Goal: Task Accomplishment & Management: Complete application form

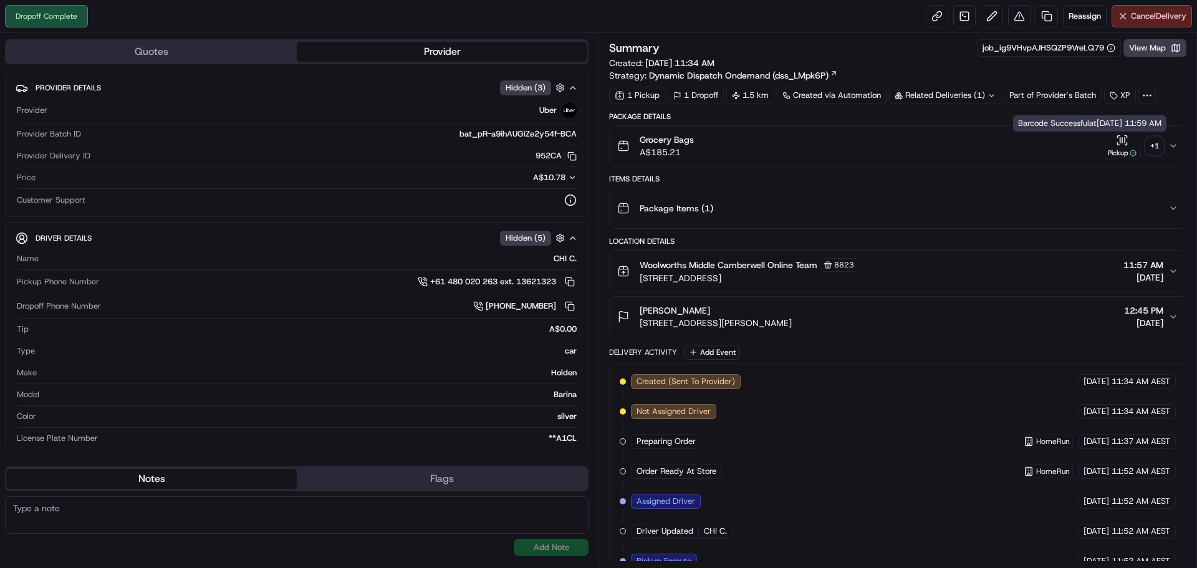
click at [1121, 145] on icon "button" at bounding box center [1122, 140] width 12 height 12
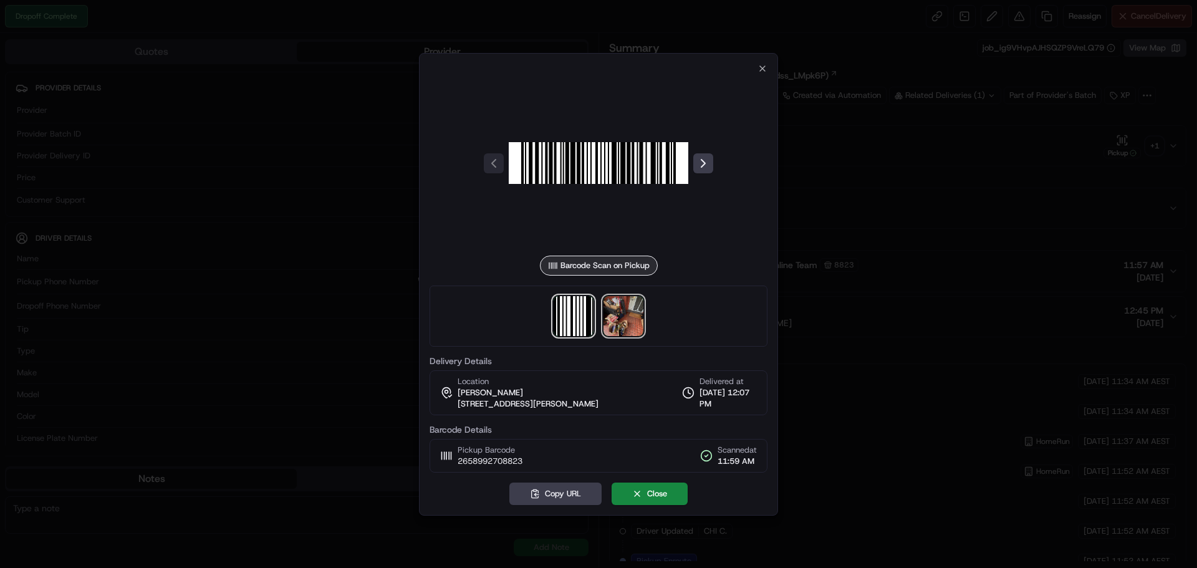
click at [620, 322] on img at bounding box center [624, 316] width 40 height 40
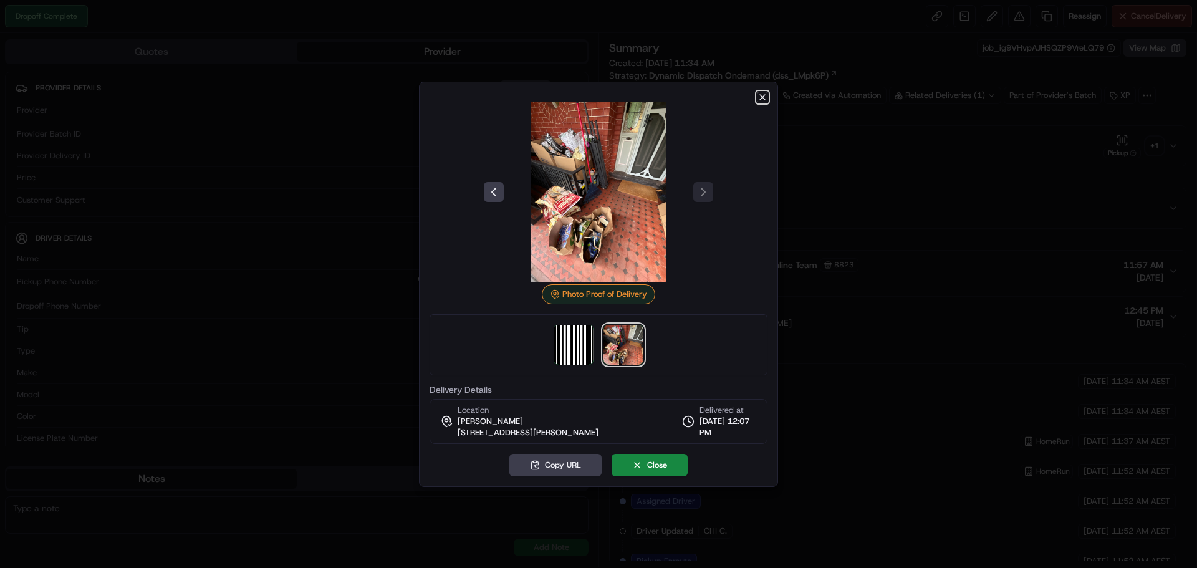
click at [758, 99] on icon "button" at bounding box center [763, 97] width 10 height 10
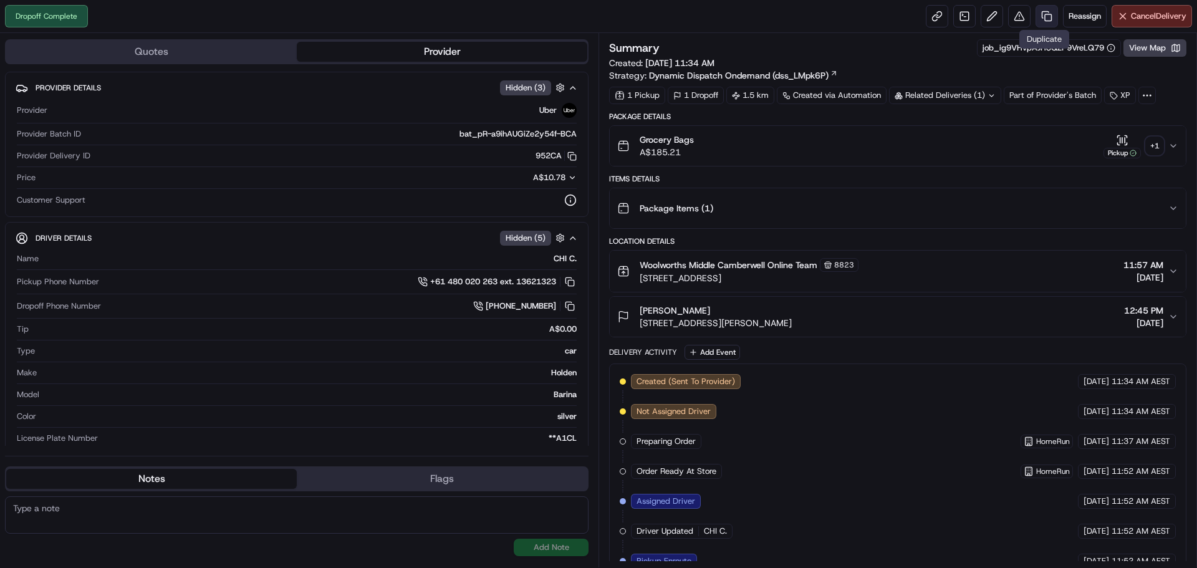
click at [1045, 19] on link at bounding box center [1047, 16] width 22 height 22
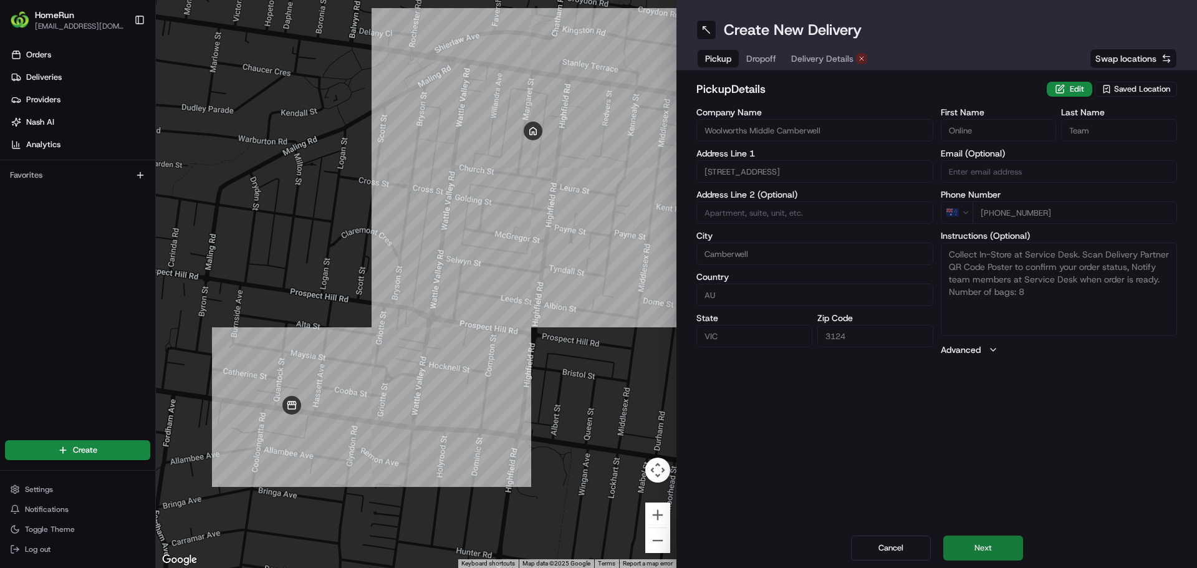
click at [989, 553] on button "Next" at bounding box center [983, 548] width 80 height 25
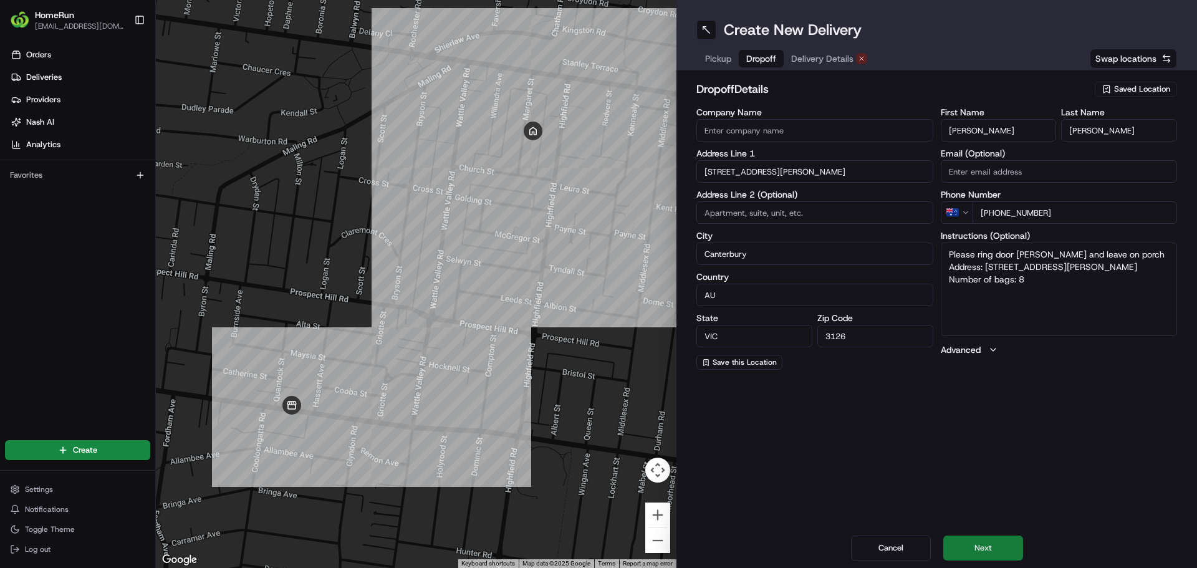
click at [1008, 557] on button "Next" at bounding box center [983, 548] width 80 height 25
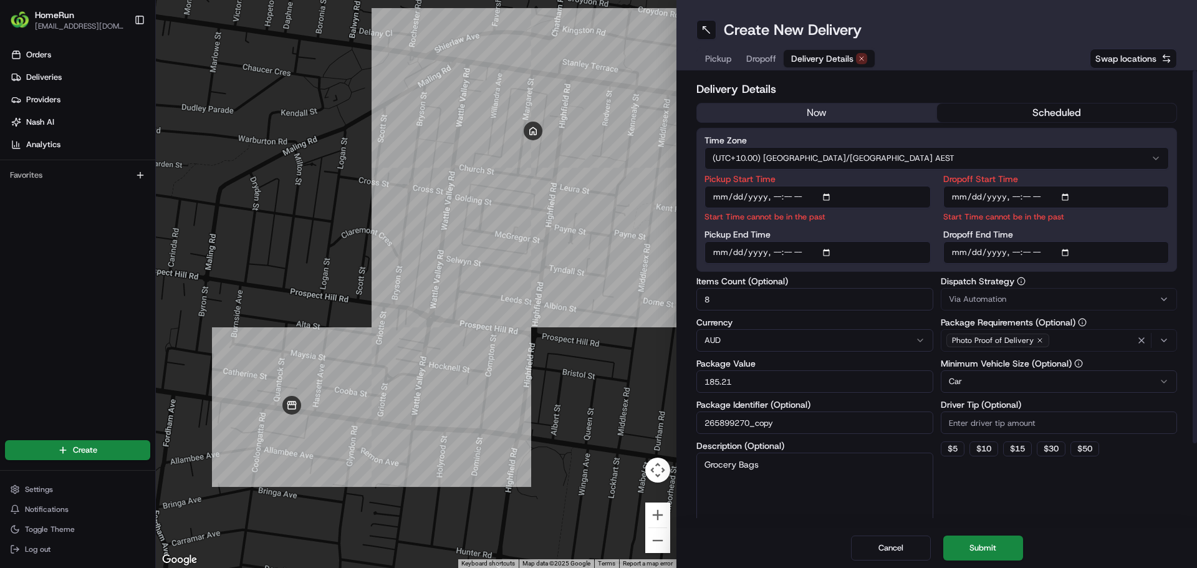
click at [841, 112] on button "now" at bounding box center [817, 112] width 240 height 19
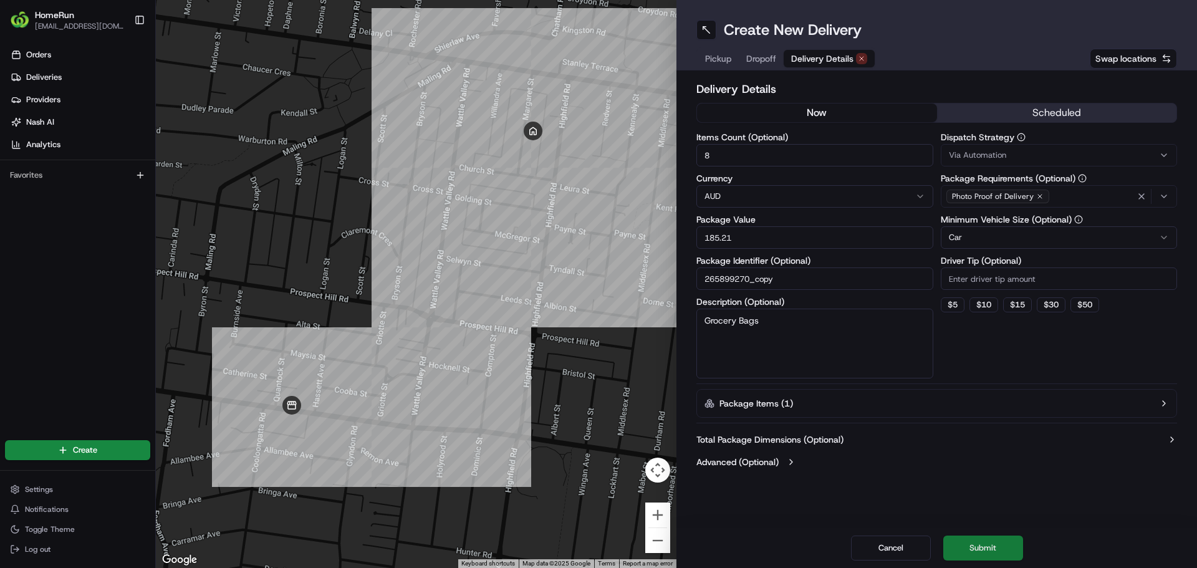
click at [980, 541] on button "Submit" at bounding box center [983, 548] width 80 height 25
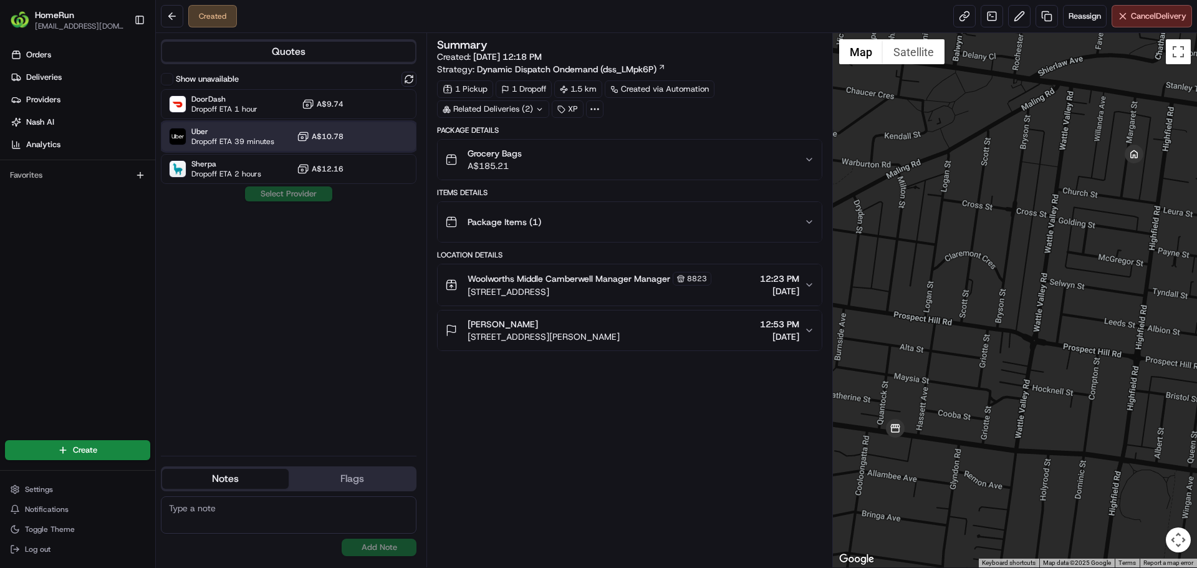
drag, startPoint x: 259, startPoint y: 133, endPoint x: 267, endPoint y: 152, distance: 20.7
click at [259, 133] on span "Uber" at bounding box center [232, 132] width 83 height 10
click at [283, 196] on button "Assign Provider" at bounding box center [288, 193] width 89 height 15
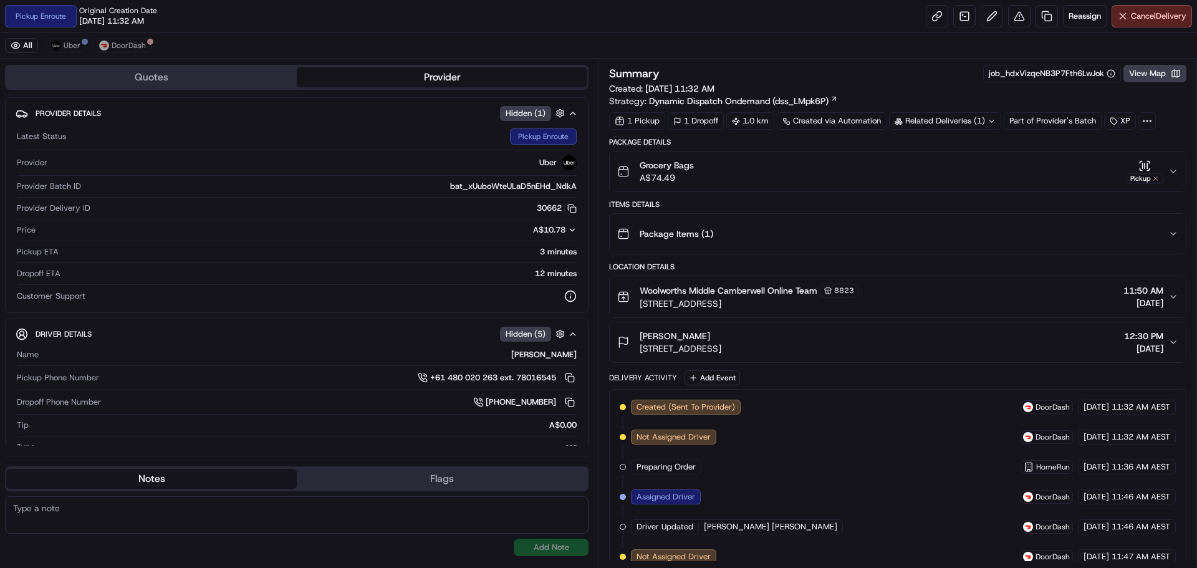
click at [1152, 64] on div "Summary job_hdxVizqeNB3P7Fth6LwJok View Map Created: 22/08/2025 11:32 AM Strate…" at bounding box center [898, 313] width 599 height 509
click at [1152, 69] on button "View Map" at bounding box center [1154, 73] width 63 height 17
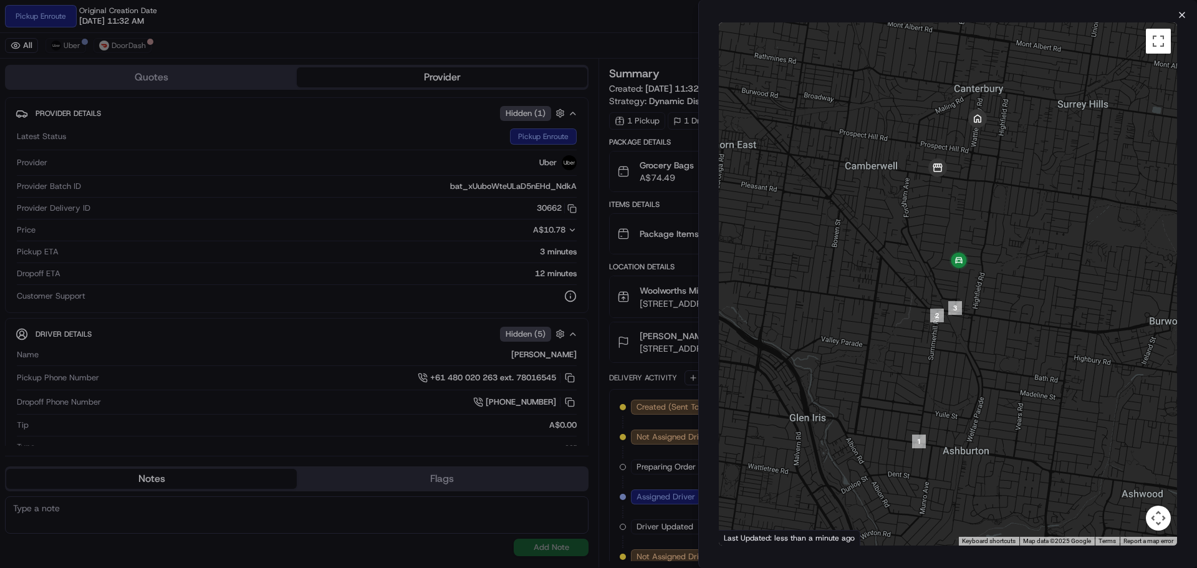
click at [1182, 13] on icon "button" at bounding box center [1182, 15] width 10 height 10
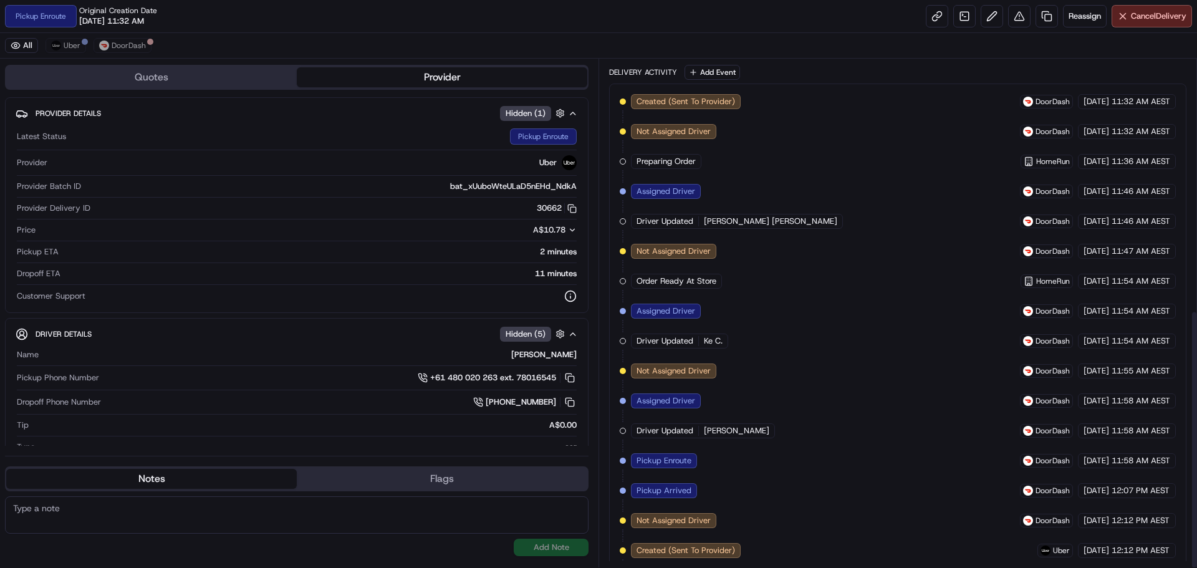
scroll to position [493, 0]
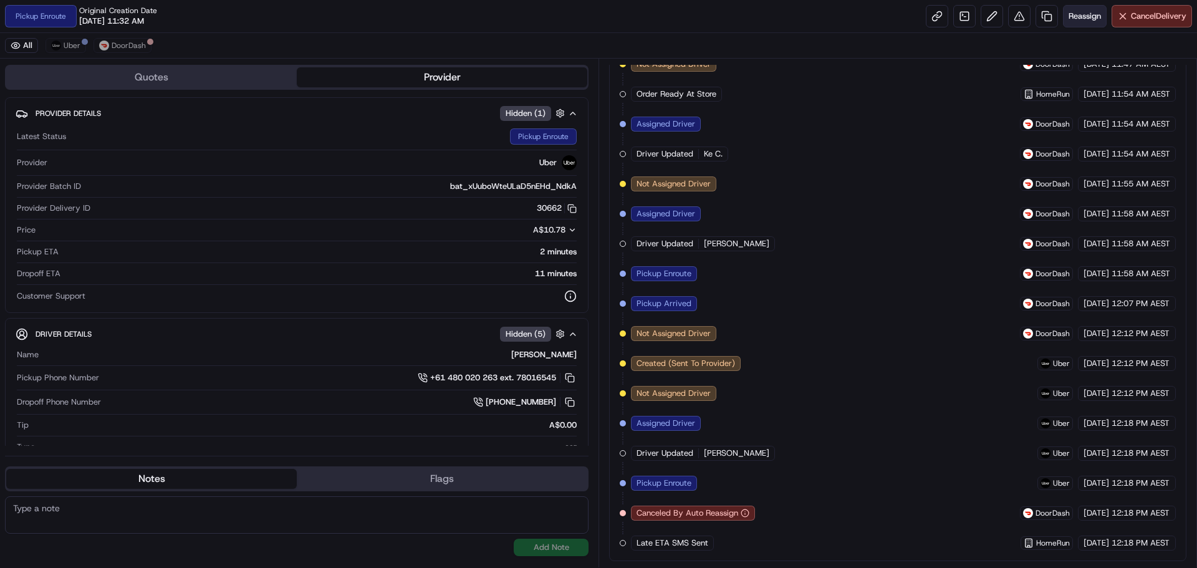
click at [1087, 12] on span "Reassign" at bounding box center [1085, 16] width 32 height 11
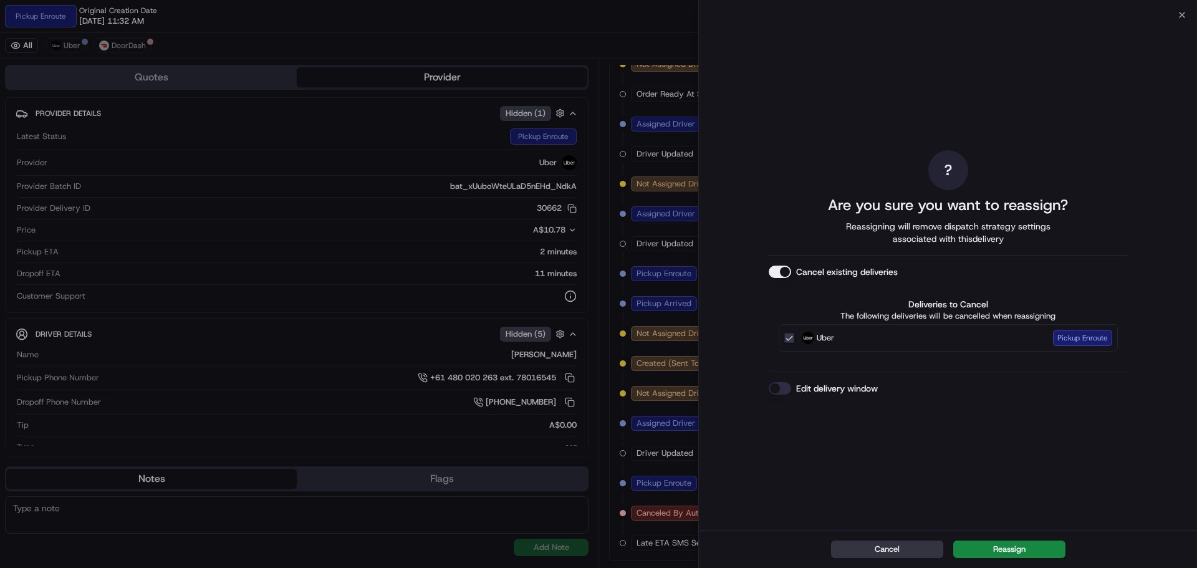
click at [892, 549] on button "Cancel" at bounding box center [887, 549] width 112 height 17
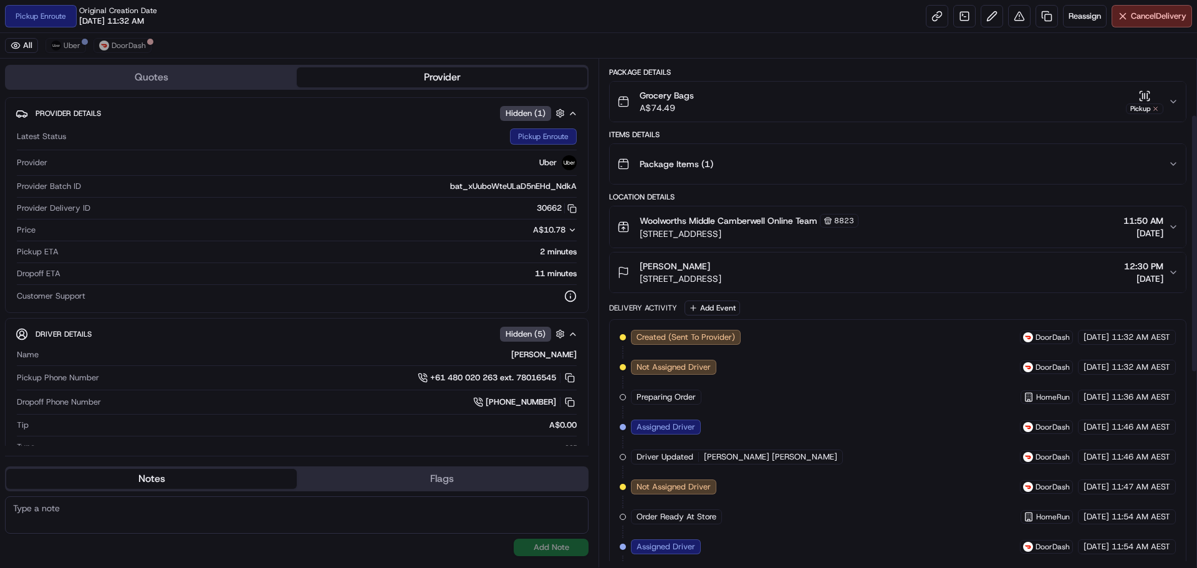
scroll to position [0, 0]
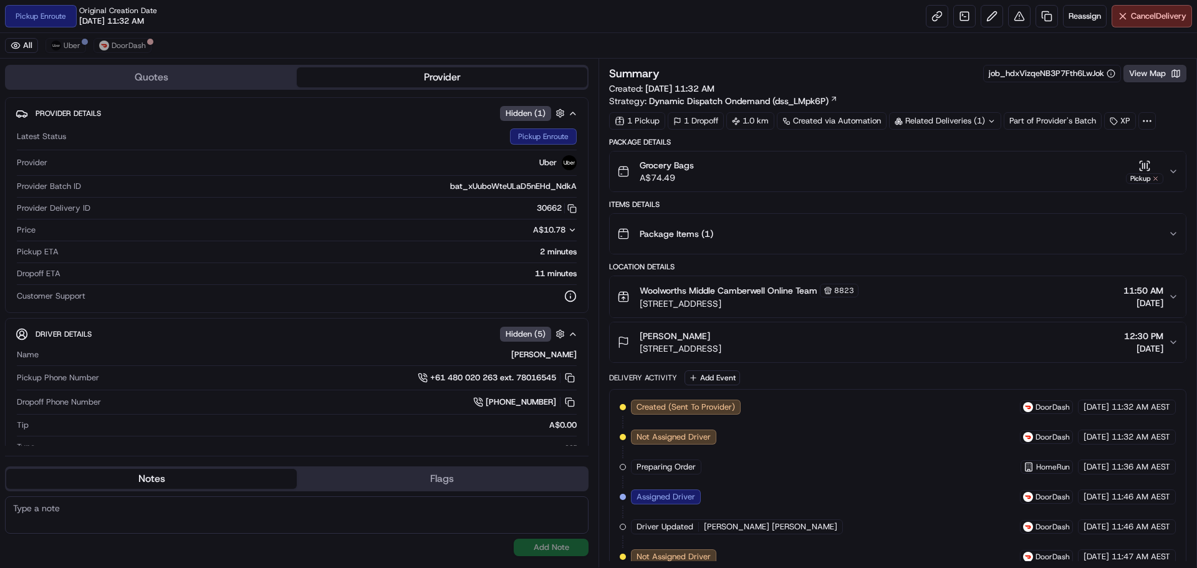
click at [1152, 71] on button "View Map" at bounding box center [1154, 73] width 63 height 17
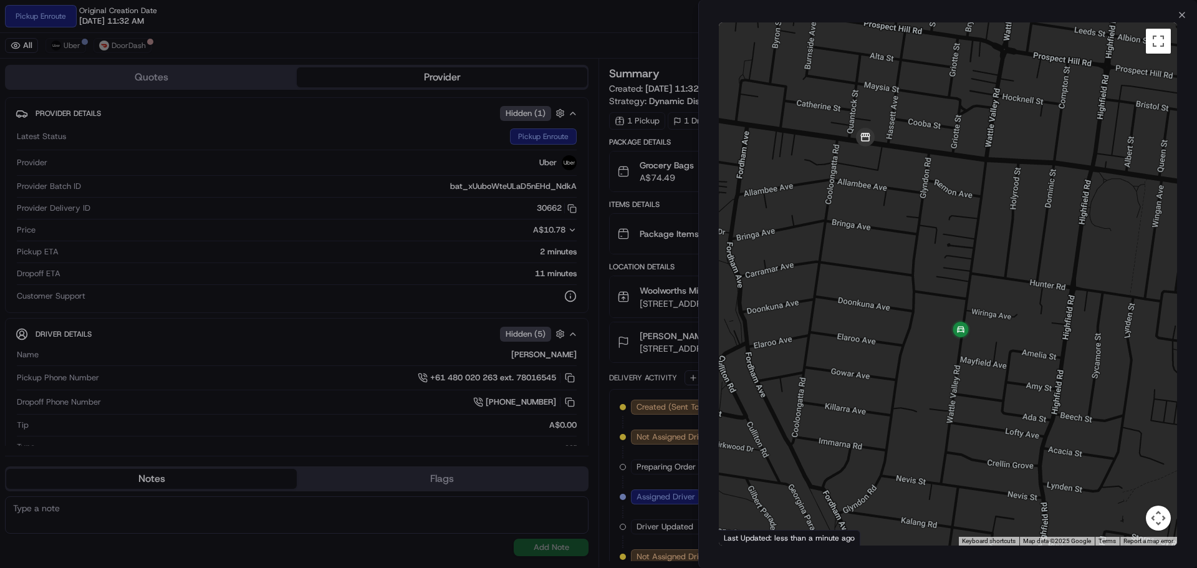
drag, startPoint x: 965, startPoint y: 214, endPoint x: 957, endPoint y: 464, distance: 250.1
click at [957, 464] on div at bounding box center [948, 283] width 458 height 523
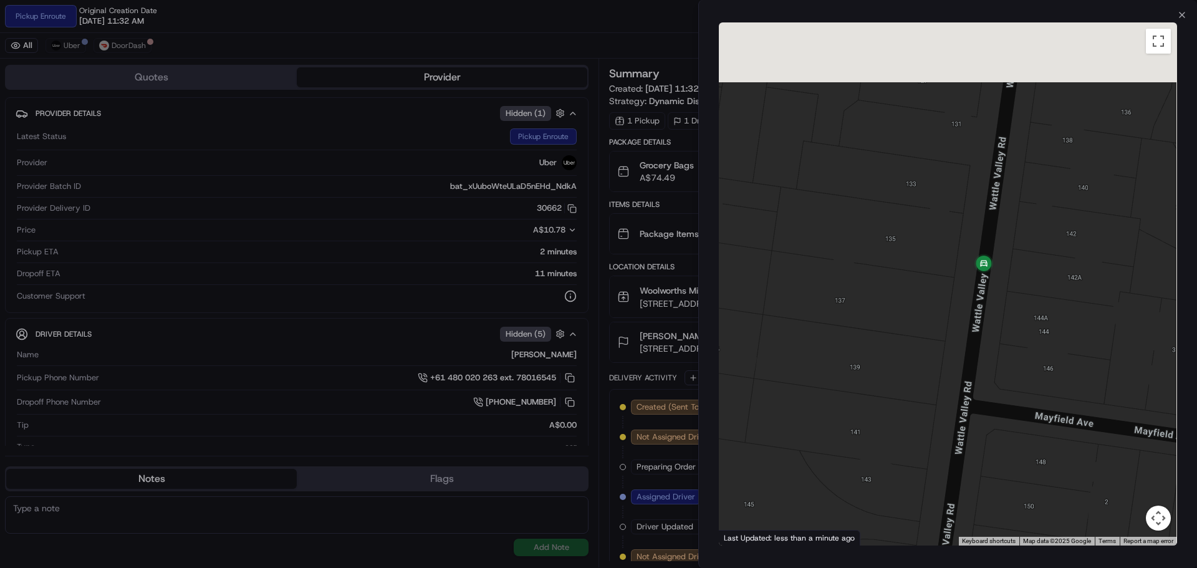
drag, startPoint x: 996, startPoint y: 255, endPoint x: 977, endPoint y: 507, distance: 253.2
click at [979, 519] on div at bounding box center [948, 283] width 458 height 523
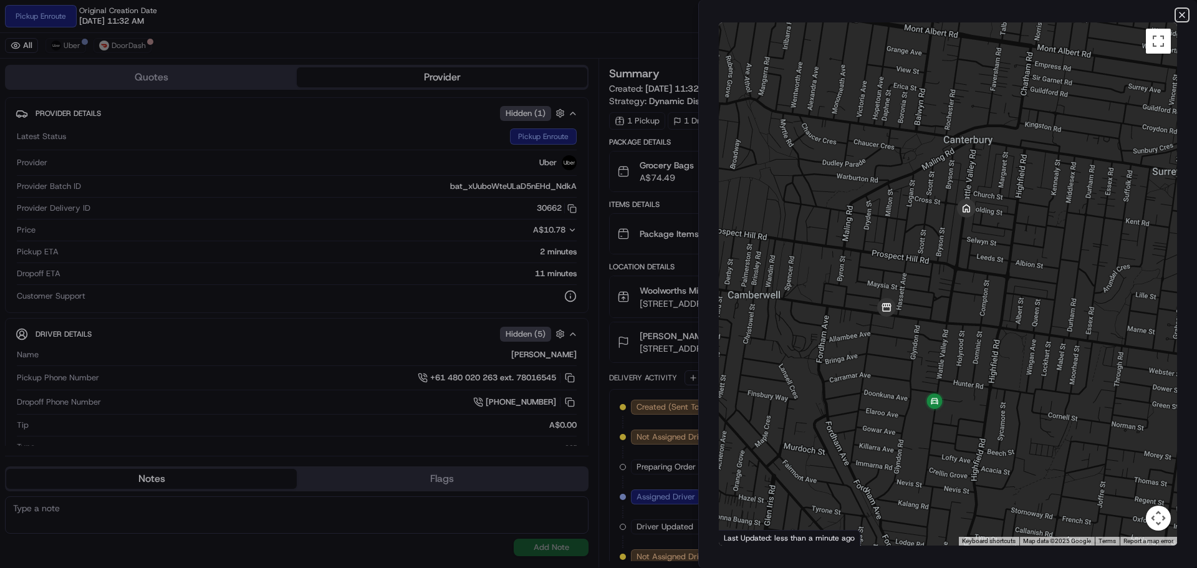
click at [1181, 15] on icon "button" at bounding box center [1182, 15] width 10 height 10
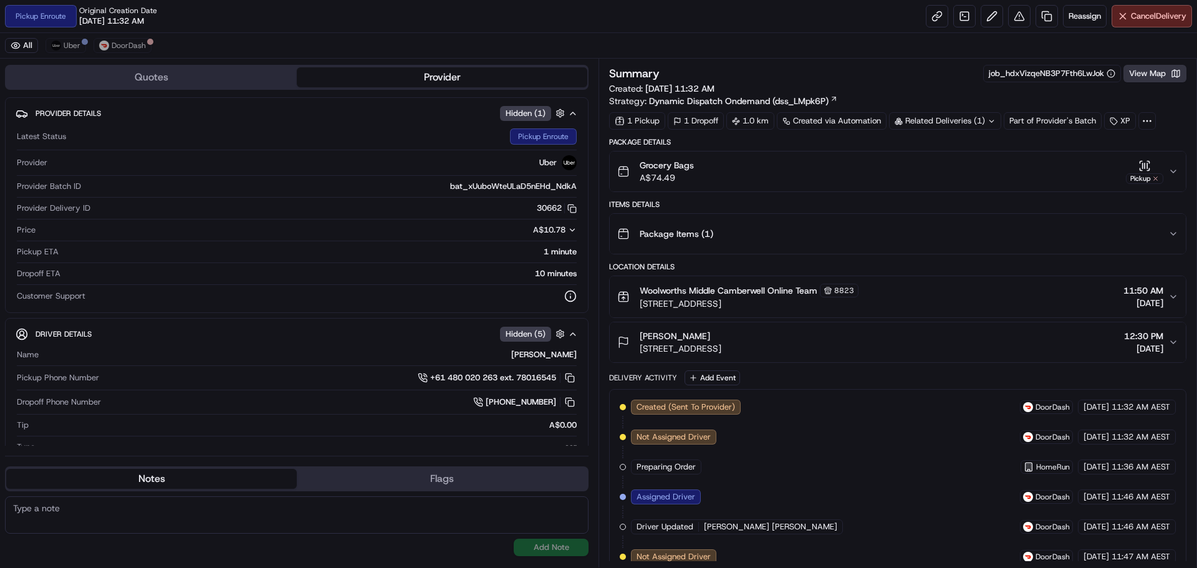
click at [1150, 77] on button "View Map" at bounding box center [1154, 73] width 63 height 17
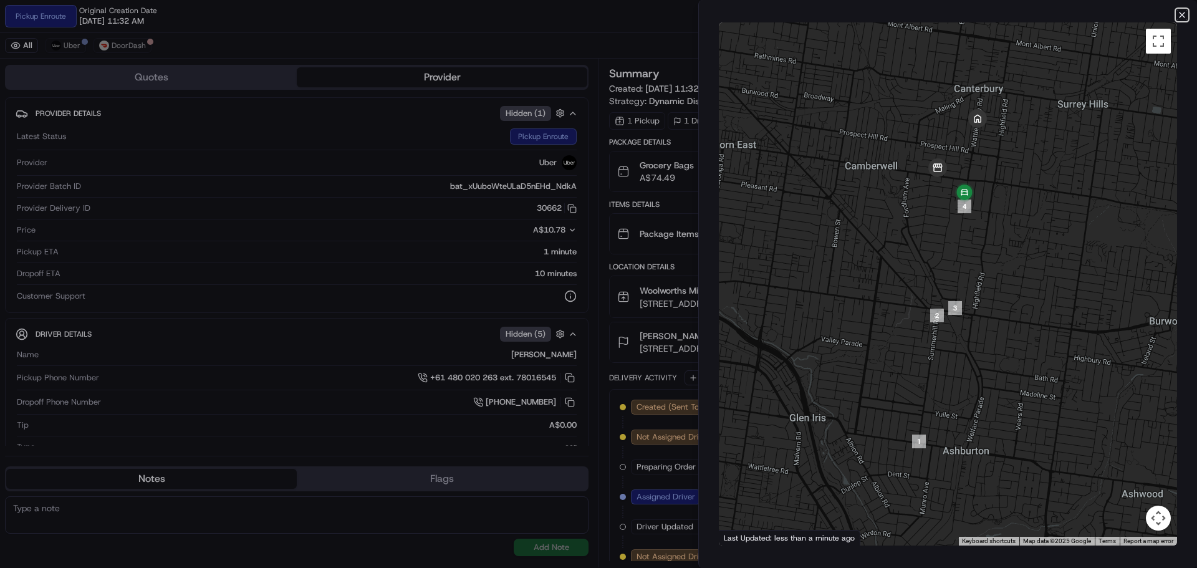
click at [1178, 16] on icon "button" at bounding box center [1182, 15] width 10 height 10
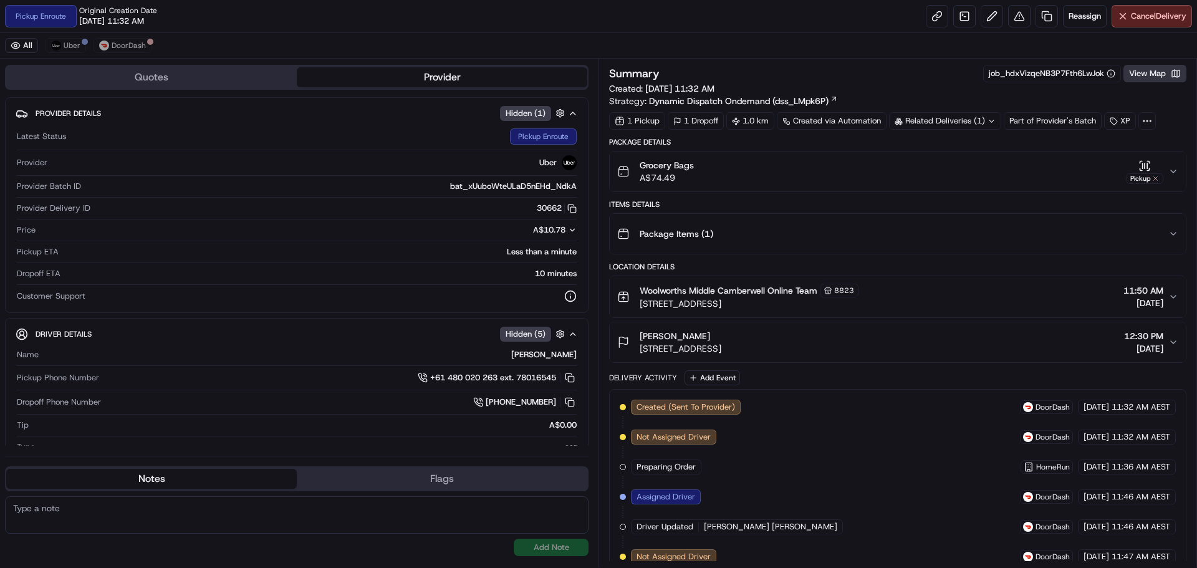
click at [1170, 78] on button "View Map" at bounding box center [1154, 73] width 63 height 17
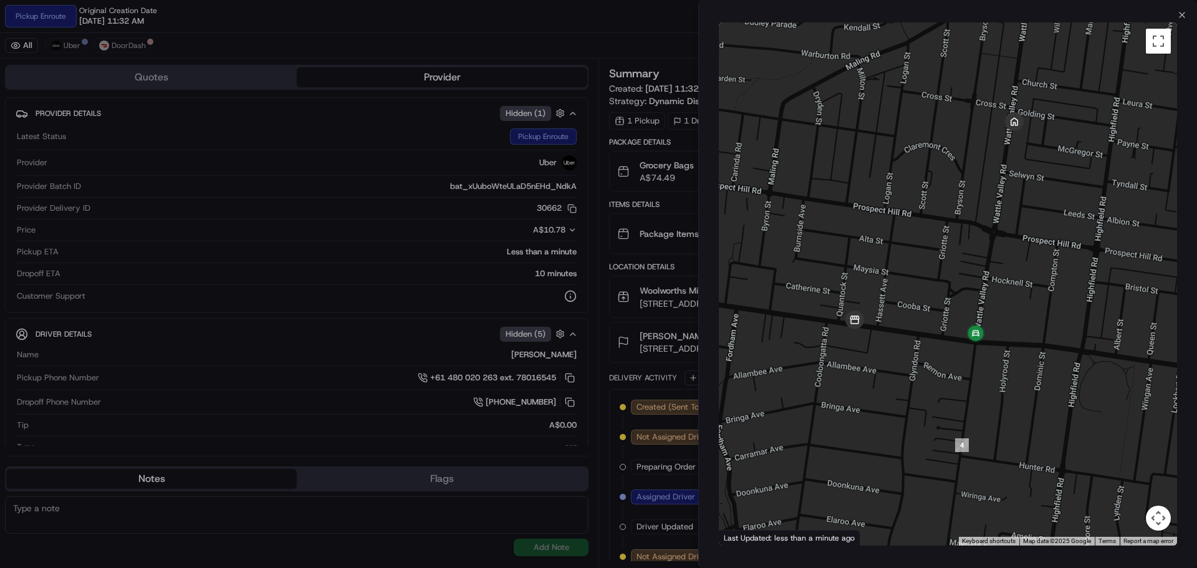
drag, startPoint x: 960, startPoint y: 119, endPoint x: 900, endPoint y: 372, distance: 259.5
click at [900, 372] on div at bounding box center [948, 283] width 458 height 523
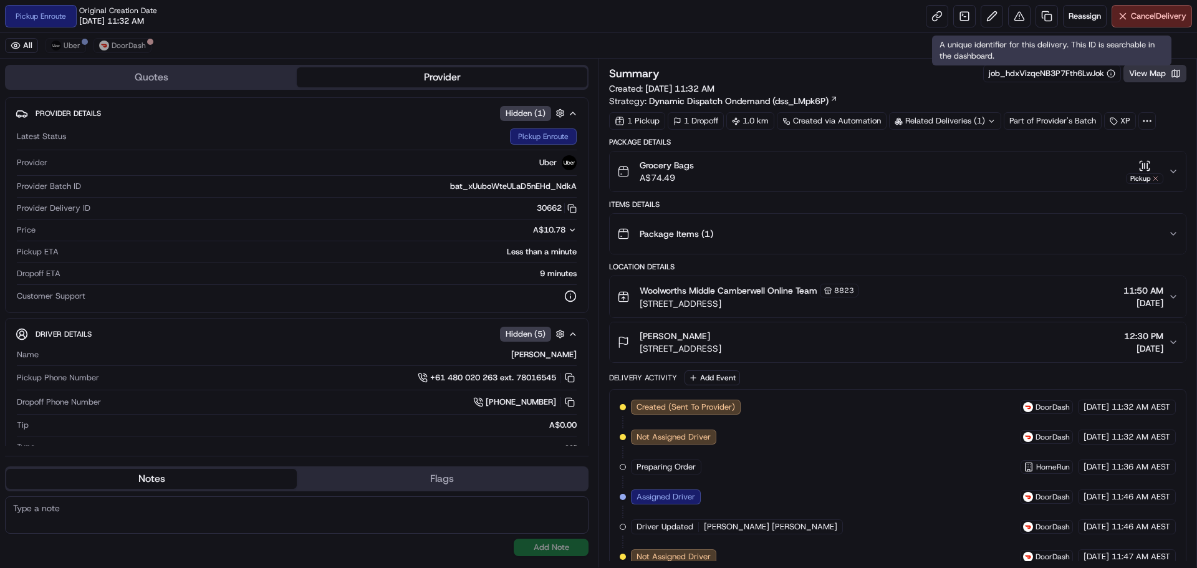
click at [1137, 75] on button "View Map" at bounding box center [1154, 73] width 63 height 17
